Goal: Task Accomplishment & Management: Use online tool/utility

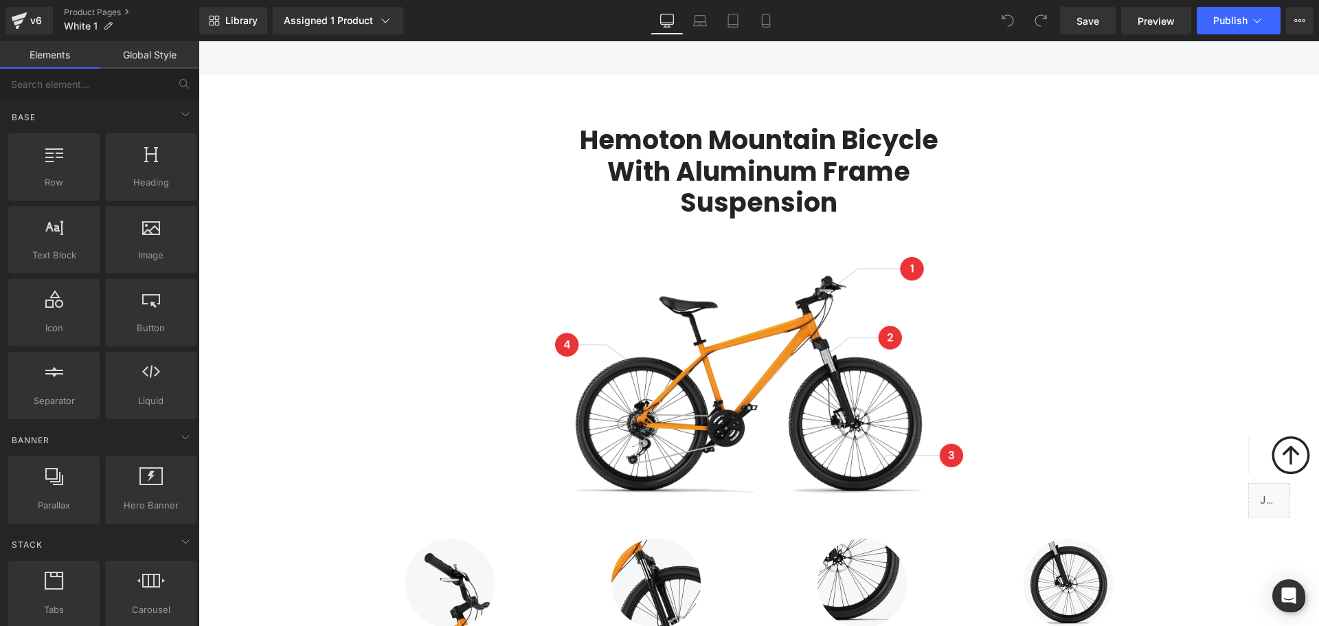
scroll to position [1511, 0]
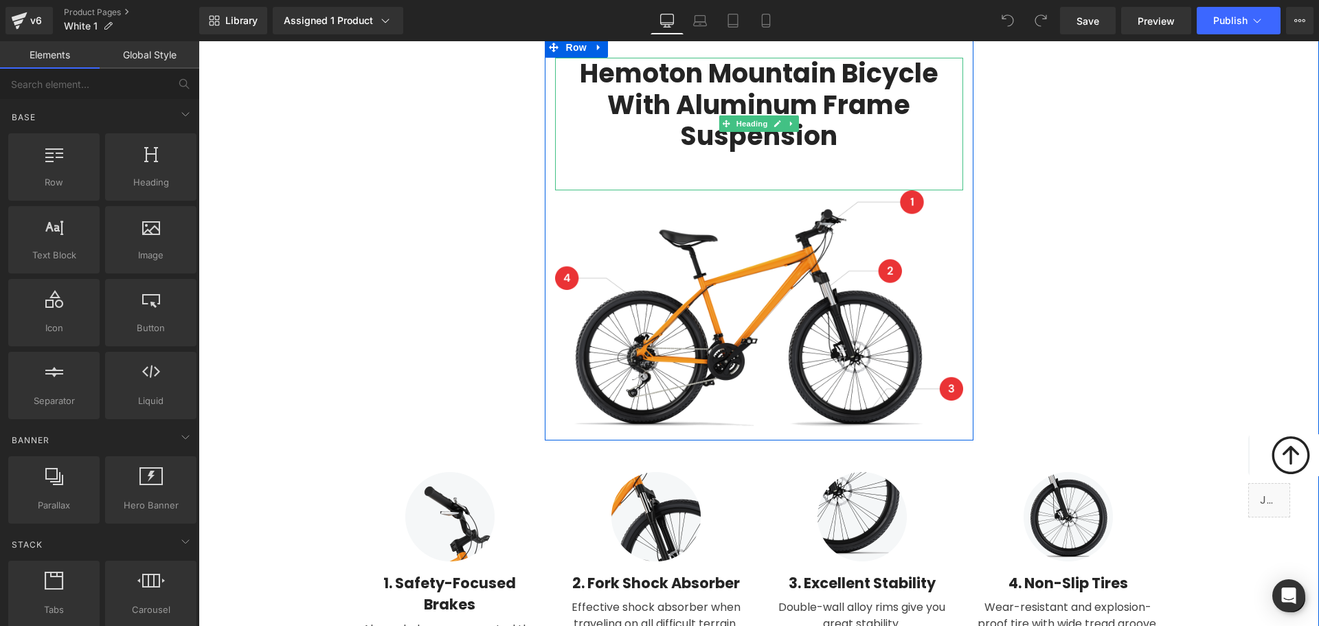
drag, startPoint x: 733, startPoint y: 58, endPoint x: 795, endPoint y: 75, distance: 64.2
click at [733, 59] on h2 "Hemoton Mountain Bicycle with Aluminum Frame Suspension" at bounding box center [759, 105] width 408 height 94
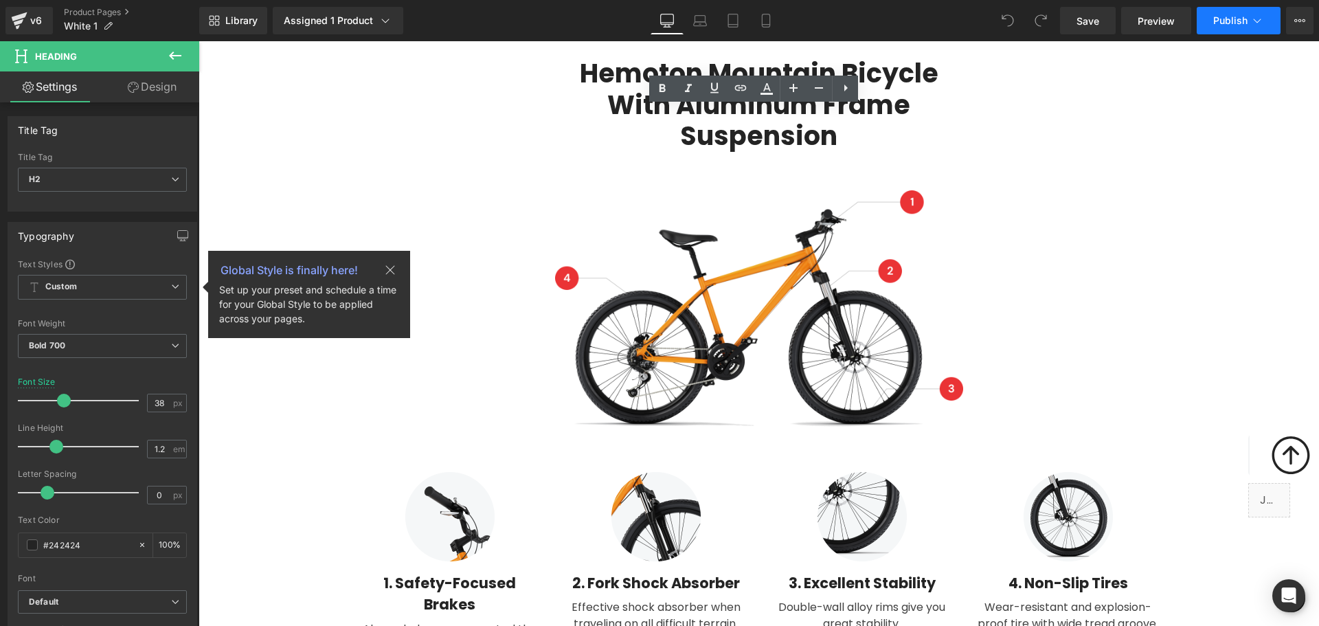
click at [1240, 22] on span "Publish" at bounding box center [1230, 20] width 34 height 11
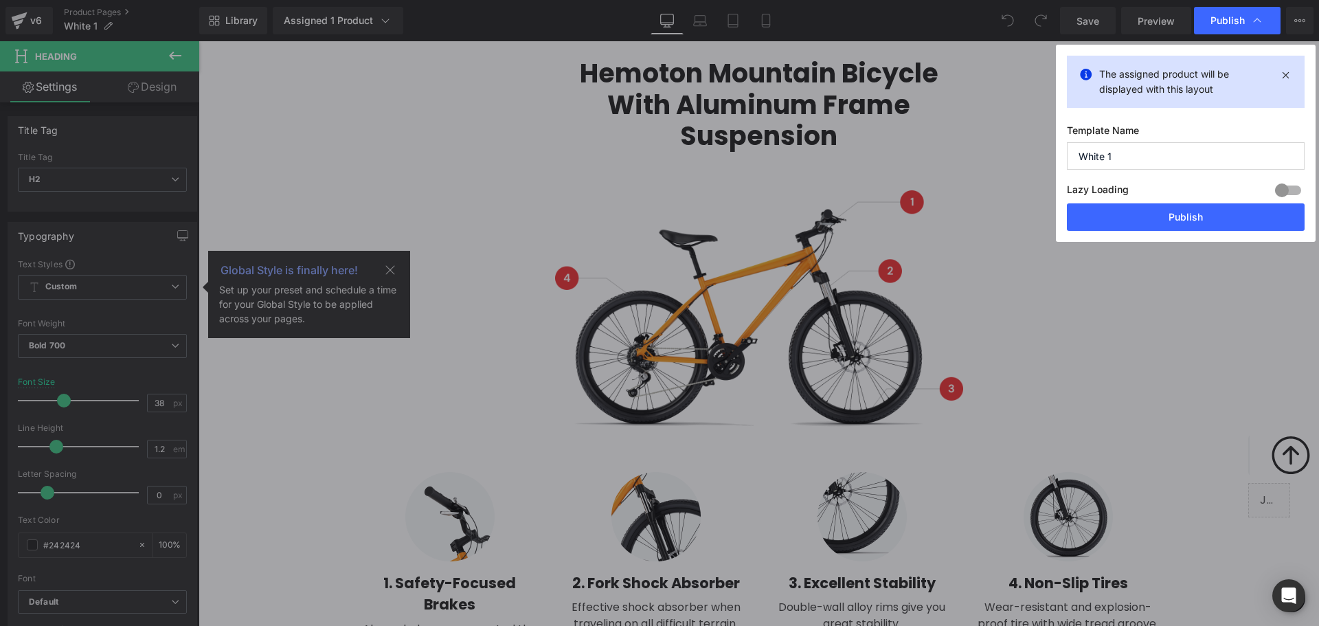
click at [1278, 194] on div at bounding box center [1287, 190] width 33 height 22
click at [1287, 187] on div at bounding box center [1287, 190] width 33 height 22
drag, startPoint x: 1157, startPoint y: 159, endPoint x: 951, endPoint y: 160, distance: 206.1
click at [951, 160] on div "Publish The assigned product will be displayed with this layout Template Name W…" at bounding box center [659, 313] width 1319 height 626
click at [1143, 210] on button "Publish" at bounding box center [1186, 216] width 238 height 27
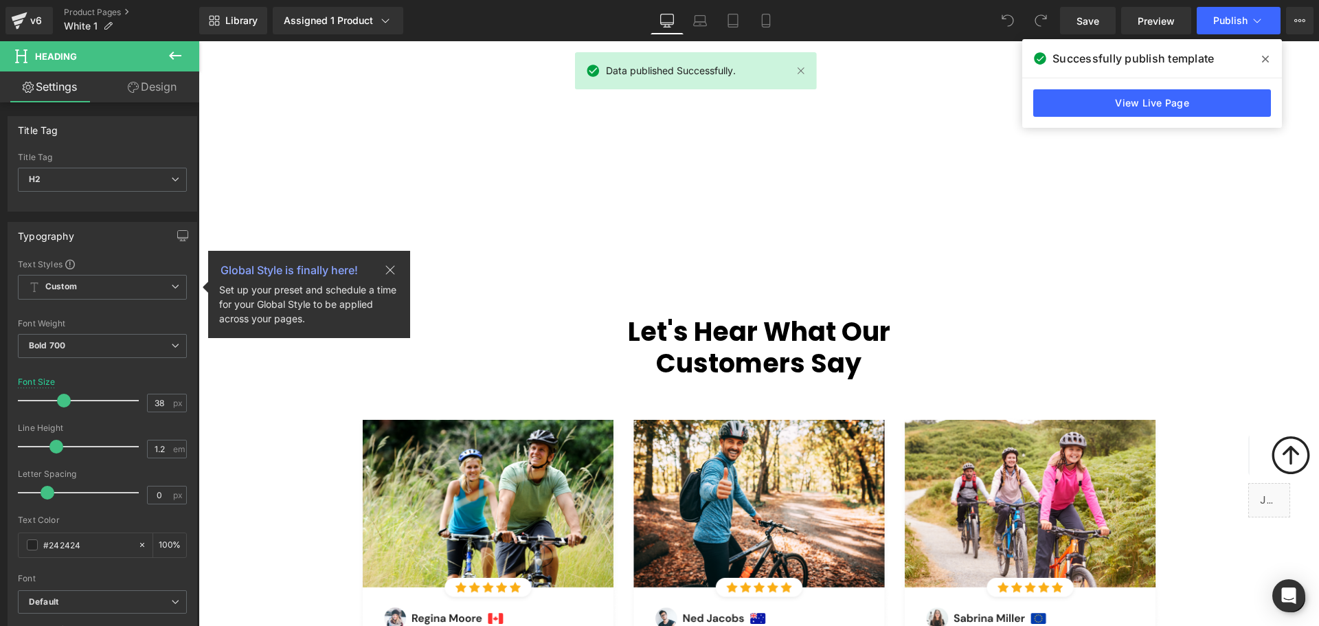
scroll to position [3022, 0]
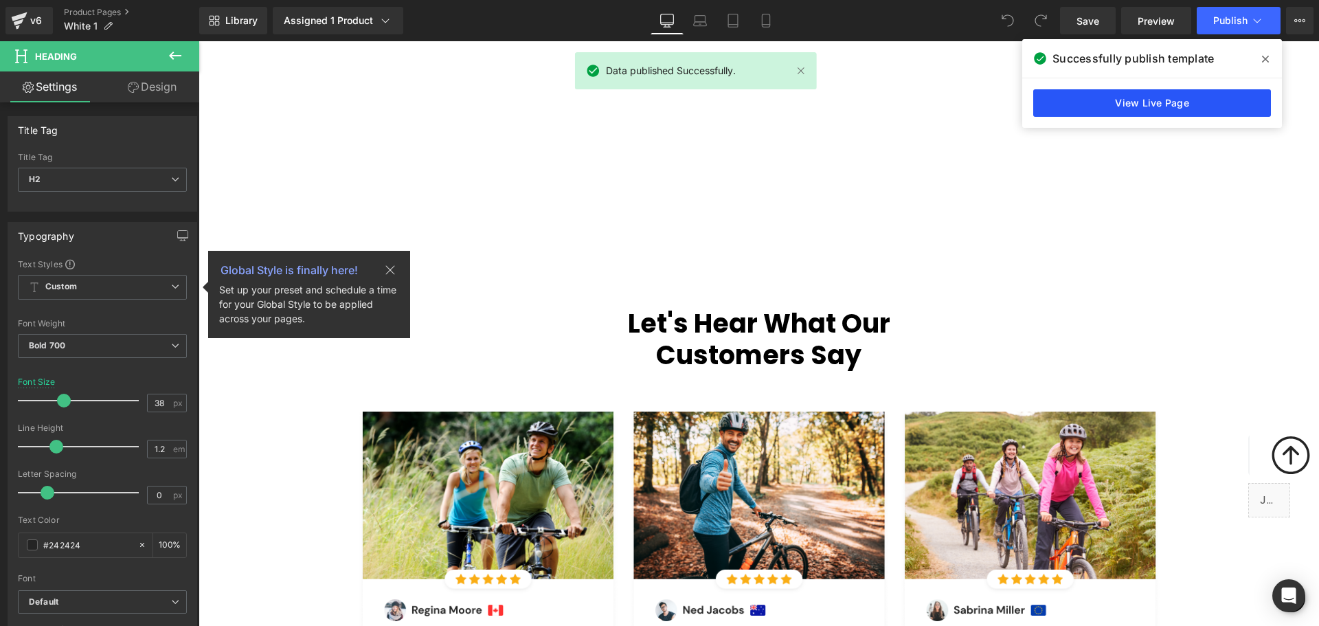
click at [1170, 102] on link "View Live Page" at bounding box center [1152, 102] width 238 height 27
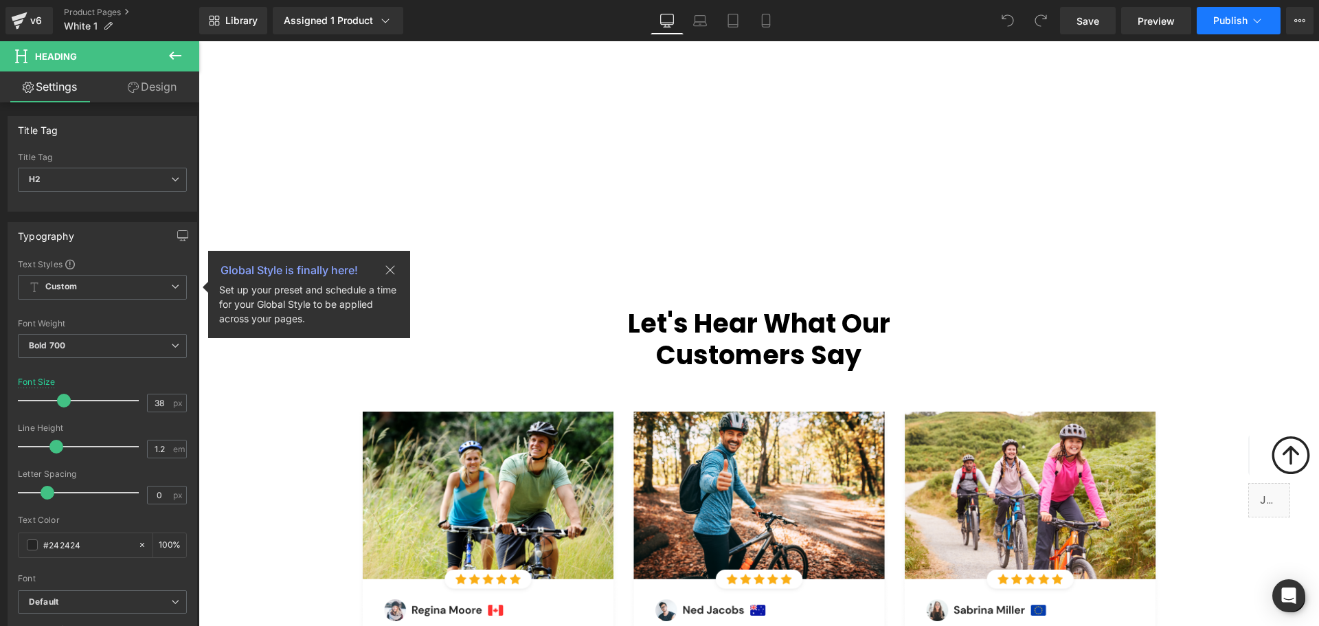
click at [1230, 12] on button "Publish" at bounding box center [1238, 20] width 84 height 27
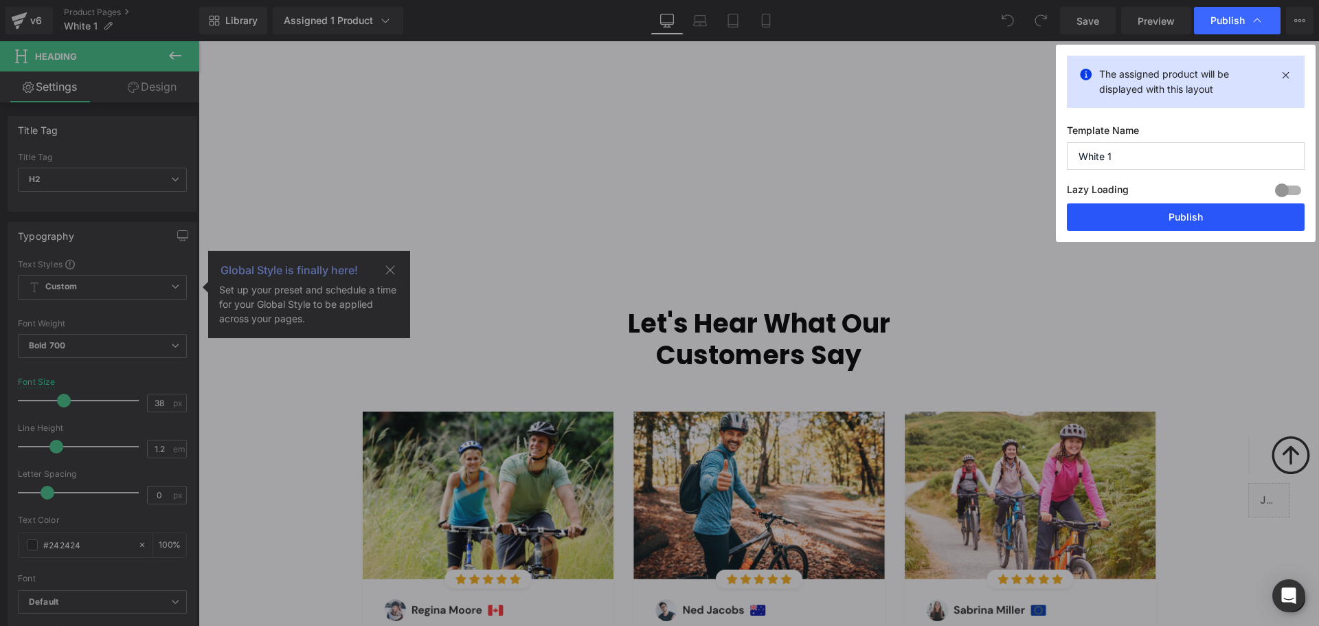
click at [1194, 222] on button "Publish" at bounding box center [1186, 216] width 238 height 27
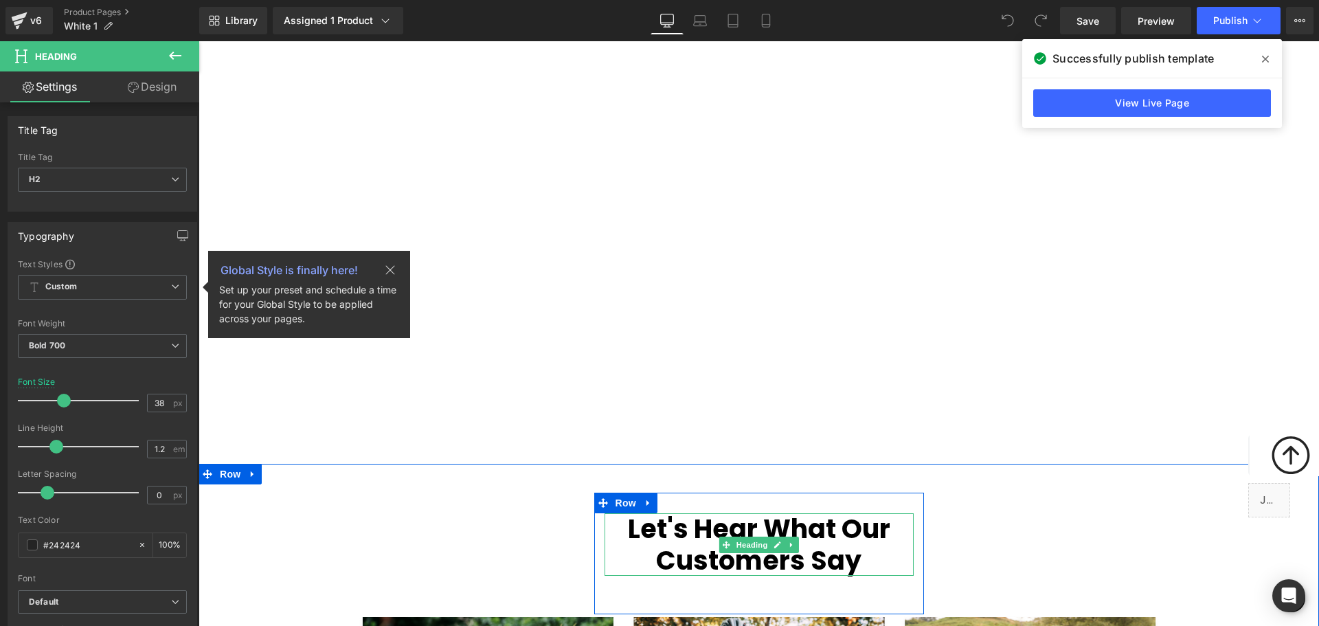
scroll to position [2541, 0]
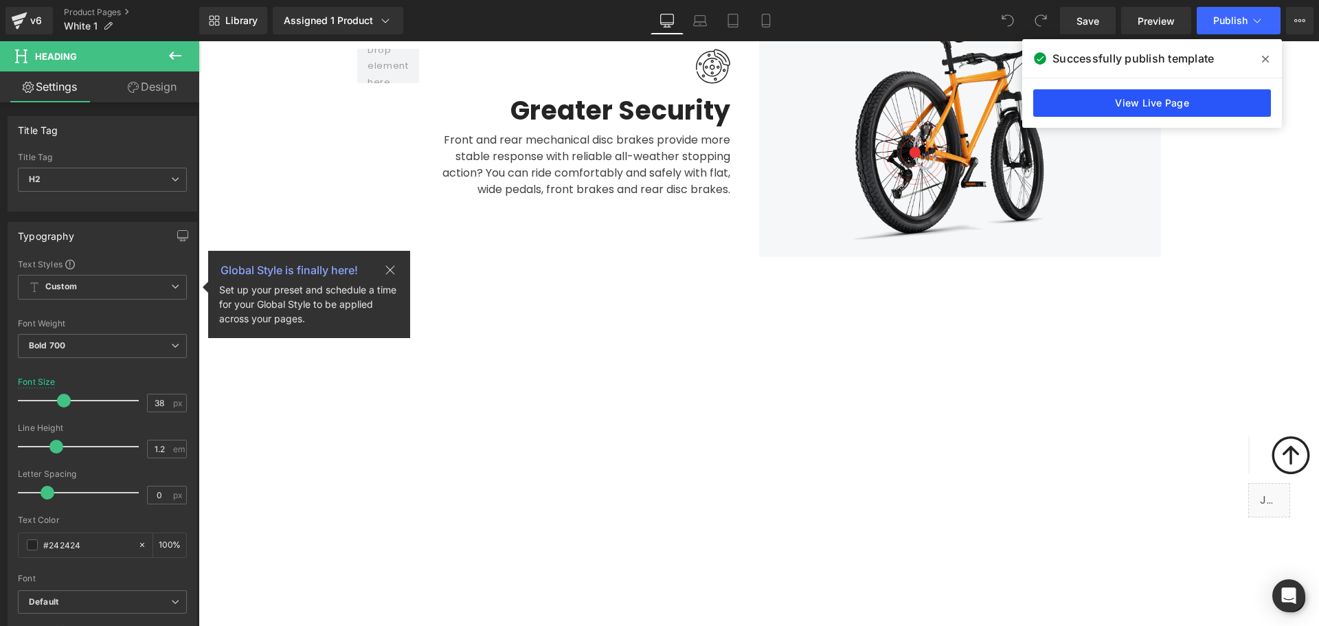
click at [1152, 108] on link "View Live Page" at bounding box center [1152, 102] width 238 height 27
